Goal: Book appointment/travel/reservation

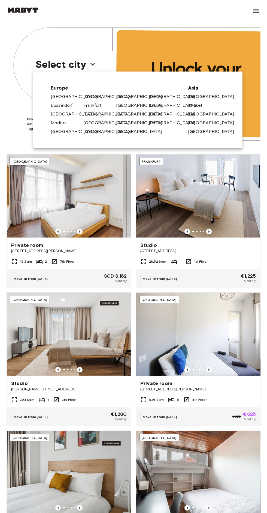
click at [94, 132] on link "[GEOGRAPHIC_DATA]" at bounding box center [110, 131] width 52 height 7
click at [93, 132] on link "[GEOGRAPHIC_DATA]" at bounding box center [110, 131] width 52 height 7
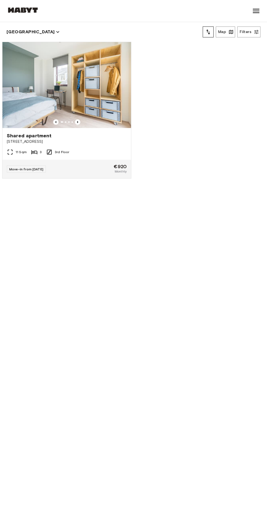
click at [258, 124] on div "Shared apartment [STREET_ADDRESS] Sqm 3 3rd Floor Move-in from [DATE] €920 Mont…" at bounding box center [131, 275] width 267 height 476
click at [26, 31] on button "[GEOGRAPHIC_DATA]" at bounding box center [33, 32] width 53 height 8
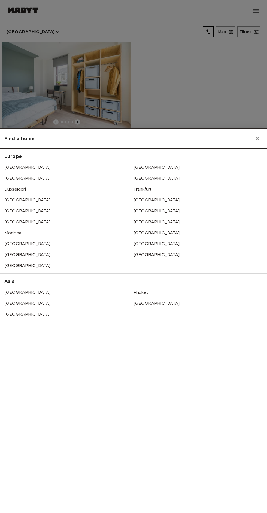
click at [148, 231] on link "[GEOGRAPHIC_DATA]" at bounding box center [157, 232] width 46 height 5
